Goal: Transaction & Acquisition: Book appointment/travel/reservation

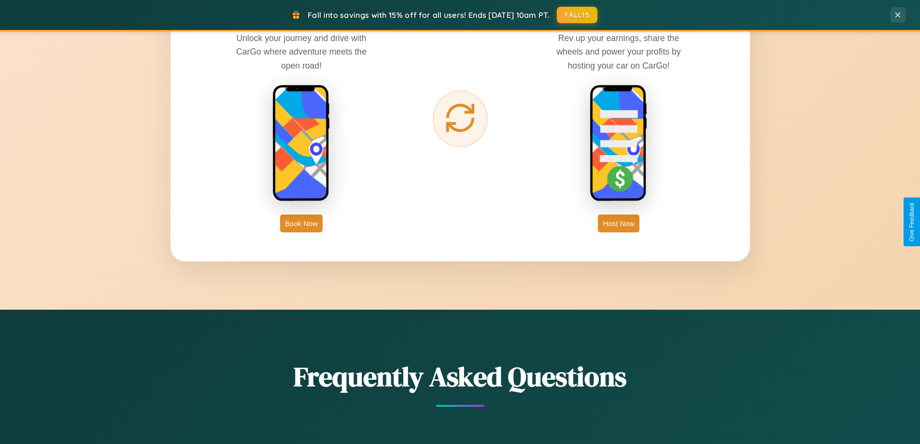
scroll to position [1552, 0]
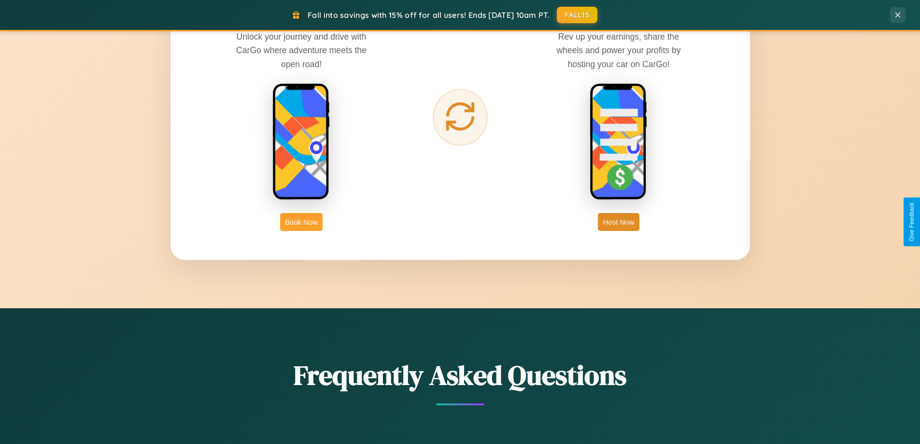
click at [301, 222] on button "Book Now" at bounding box center [301, 222] width 43 height 18
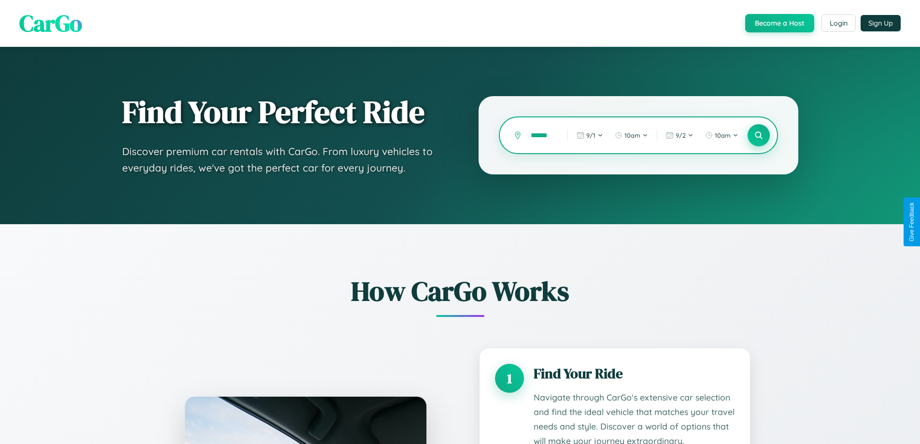
type input "******"
click at [759, 135] on icon at bounding box center [758, 135] width 9 height 9
